Goal: Register for event/course

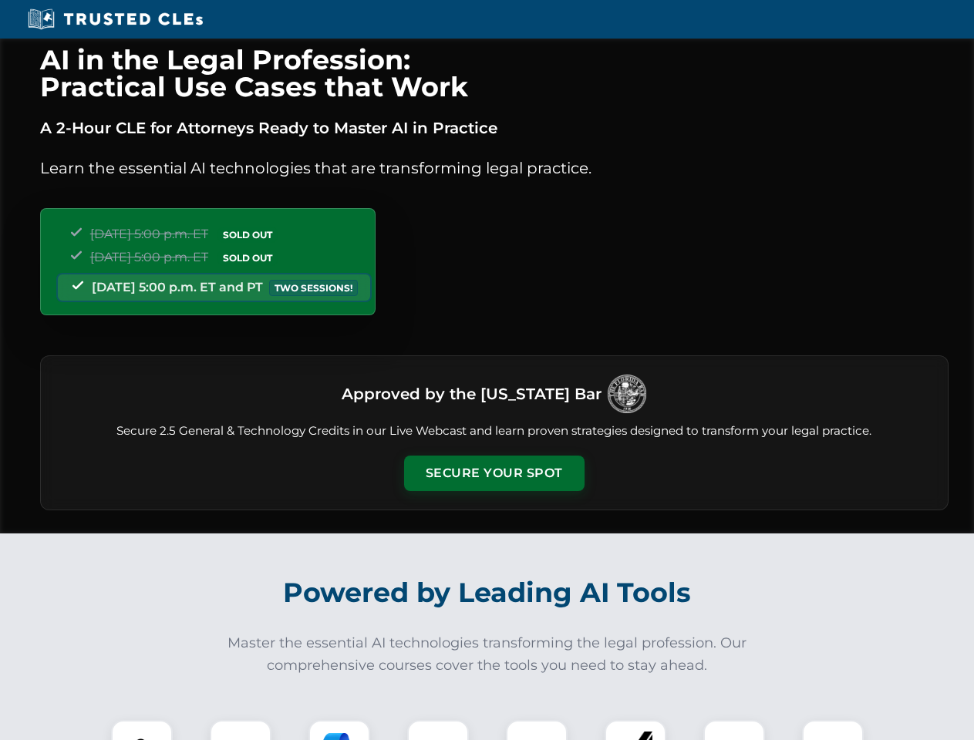
click at [493, 473] on button "Secure Your Spot" at bounding box center [494, 473] width 180 height 35
click at [142, 730] on img at bounding box center [142, 751] width 45 height 45
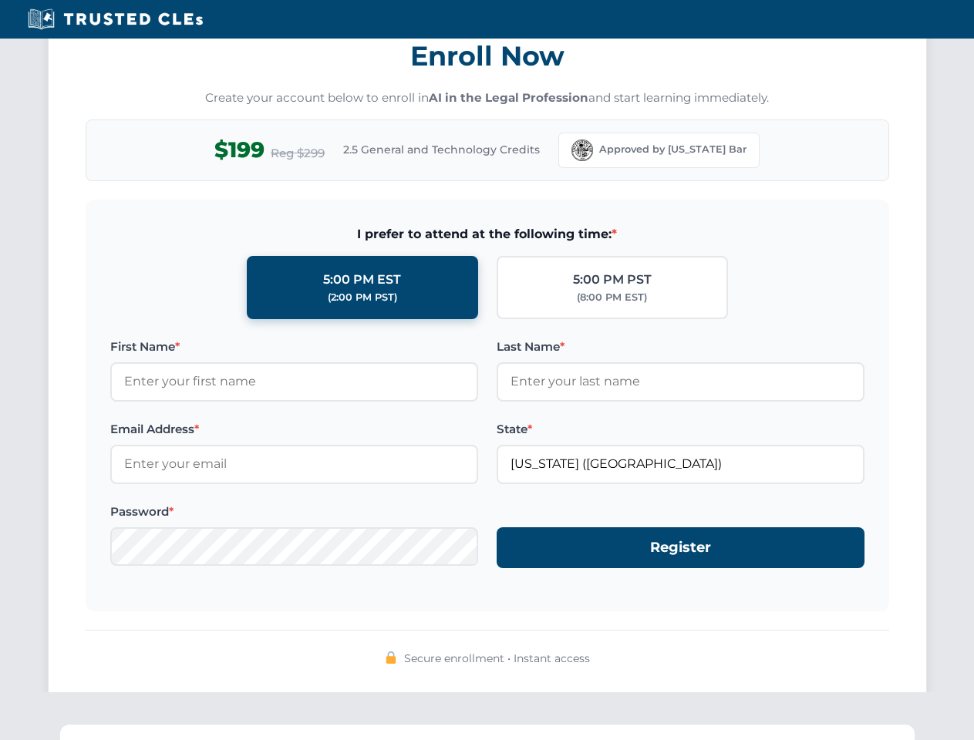
scroll to position [1513, 0]
